Goal: Information Seeking & Learning: Learn about a topic

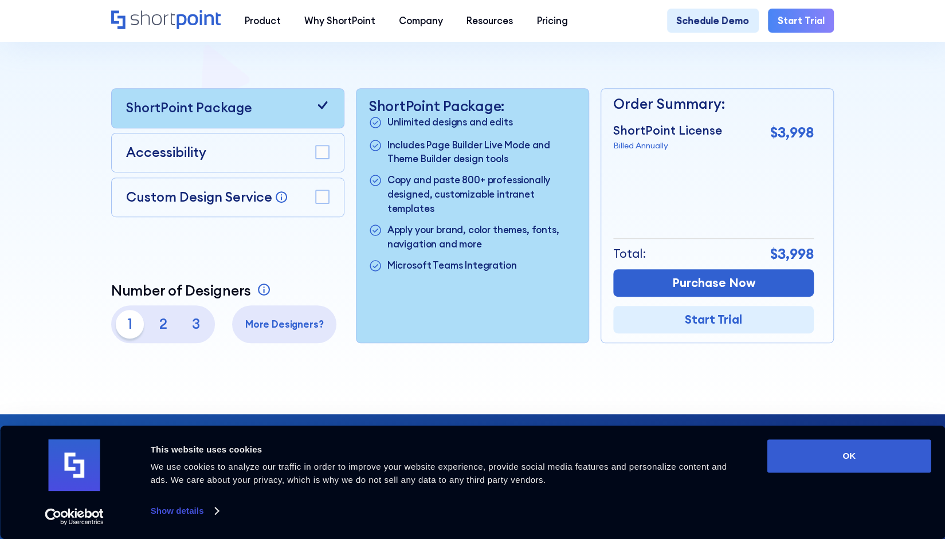
scroll to position [281, 0]
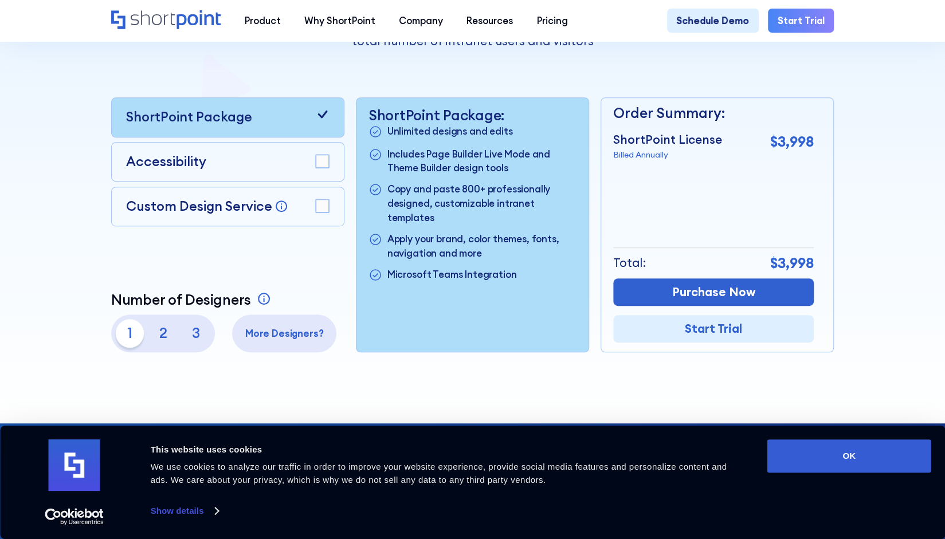
click at [319, 211] on rect at bounding box center [322, 205] width 13 height 13
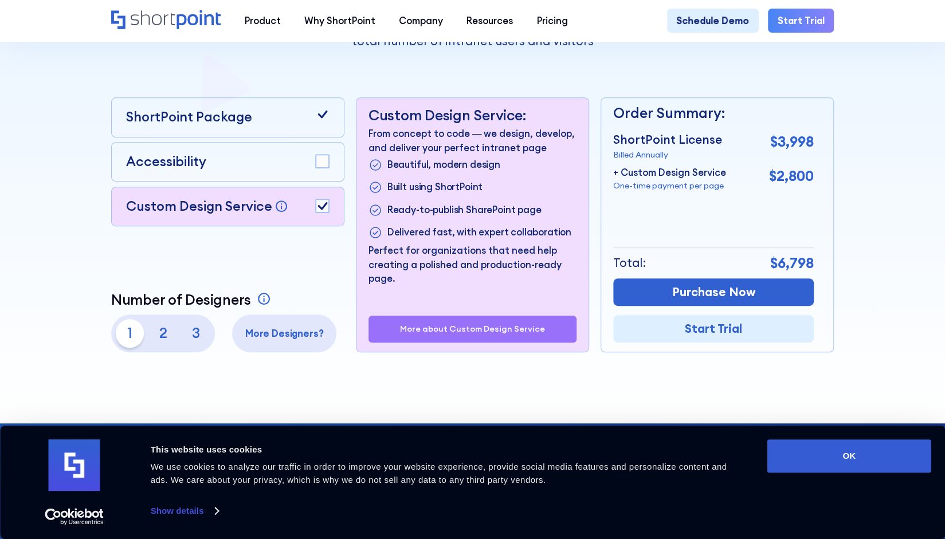
click at [319, 209] on icon at bounding box center [322, 205] width 9 height 7
click at [324, 168] on rect at bounding box center [322, 161] width 13 height 13
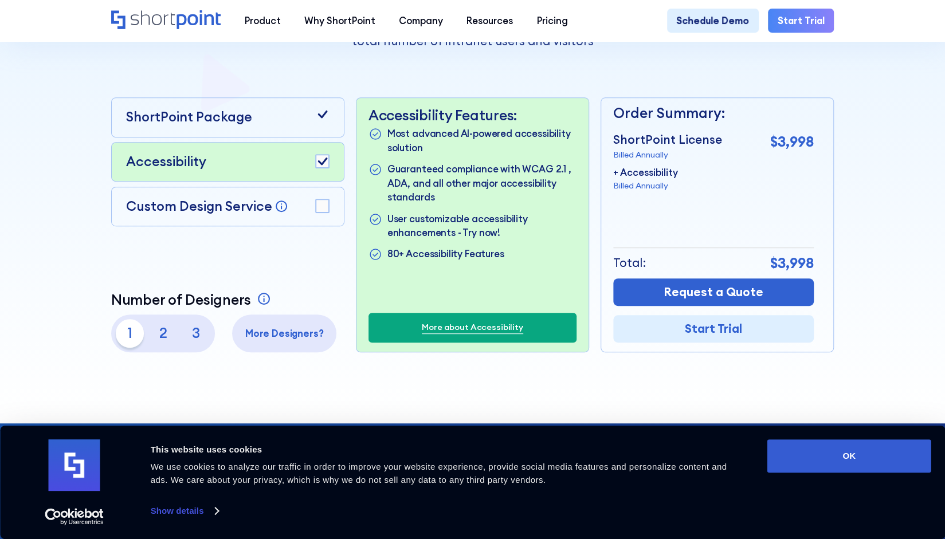
click at [324, 168] on rect at bounding box center [322, 161] width 13 height 13
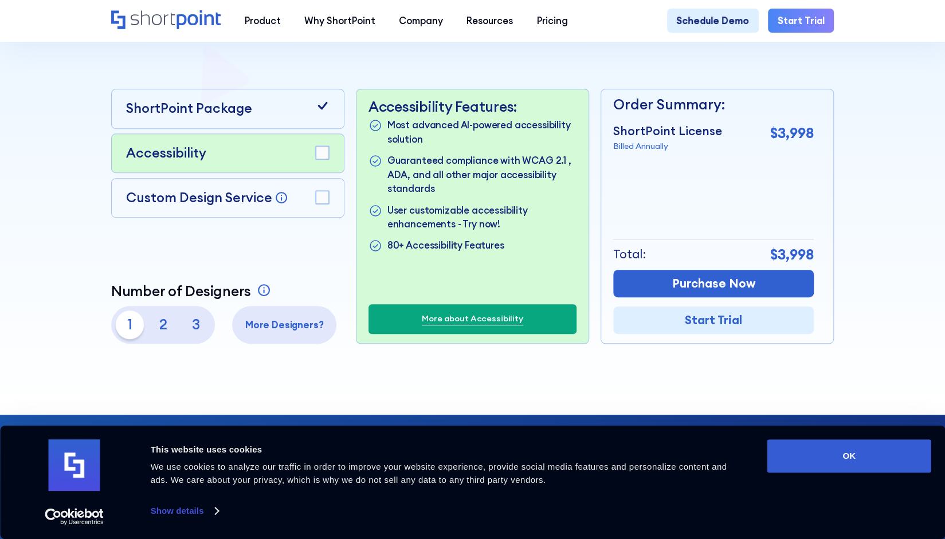
scroll to position [325, 0]
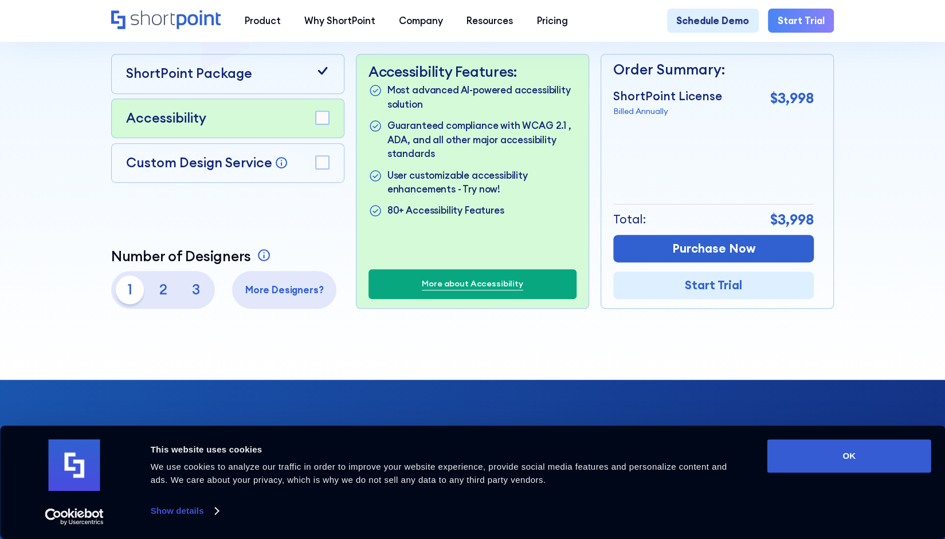
click at [161, 296] on p "2" at bounding box center [163, 290] width 28 height 28
click at [193, 296] on p "3" at bounding box center [196, 290] width 28 height 28
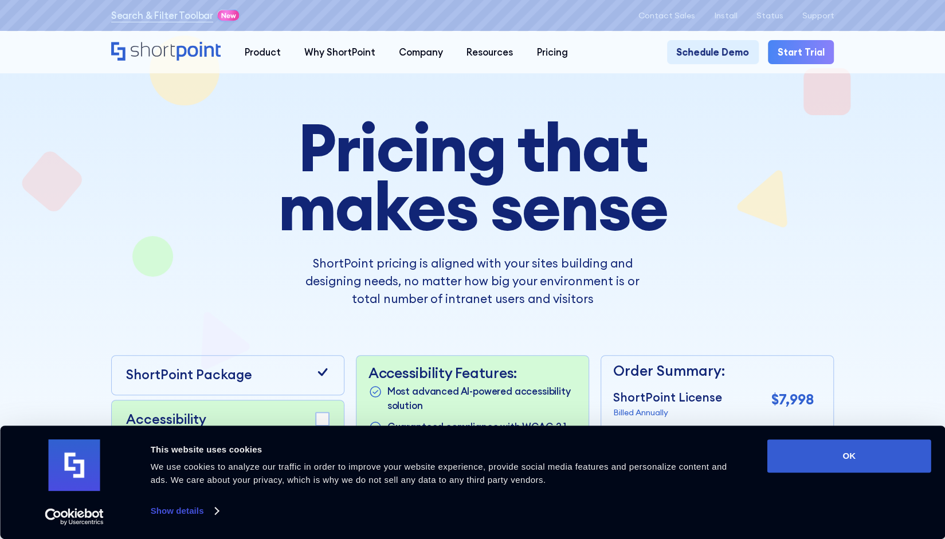
scroll to position [25, 0]
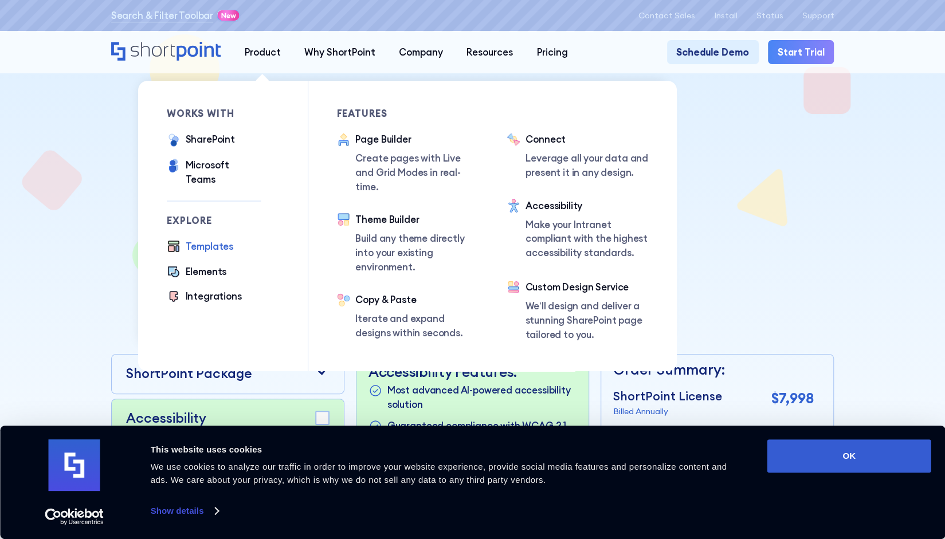
click at [197, 239] on div "Templates" at bounding box center [210, 246] width 48 height 14
